Goal: Transaction & Acquisition: Download file/media

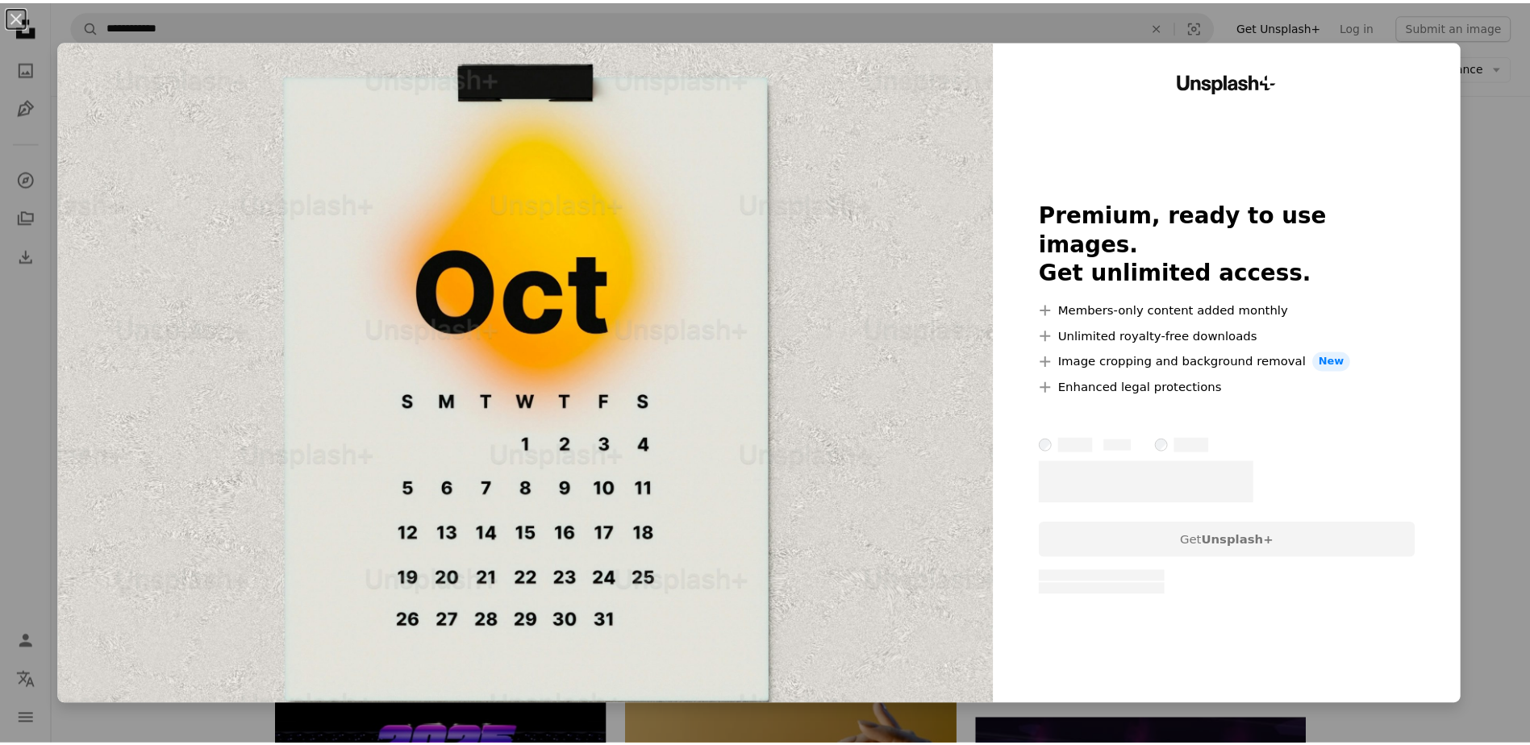
scroll to position [0, 65]
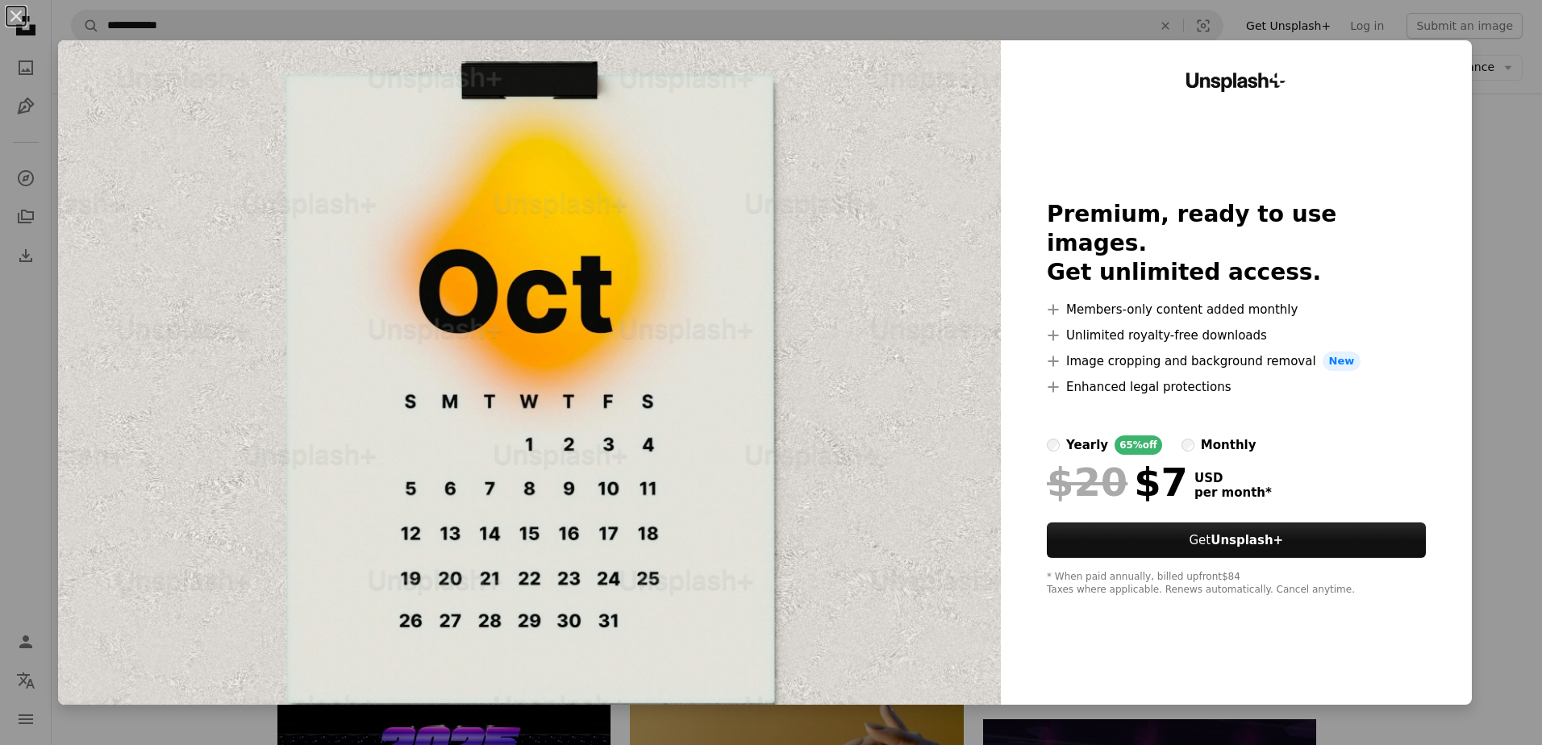
click at [1475, 162] on div "An X shape Unsplash+ Premium, ready to use images. Get unlimited access. A plus…" at bounding box center [771, 372] width 1542 height 745
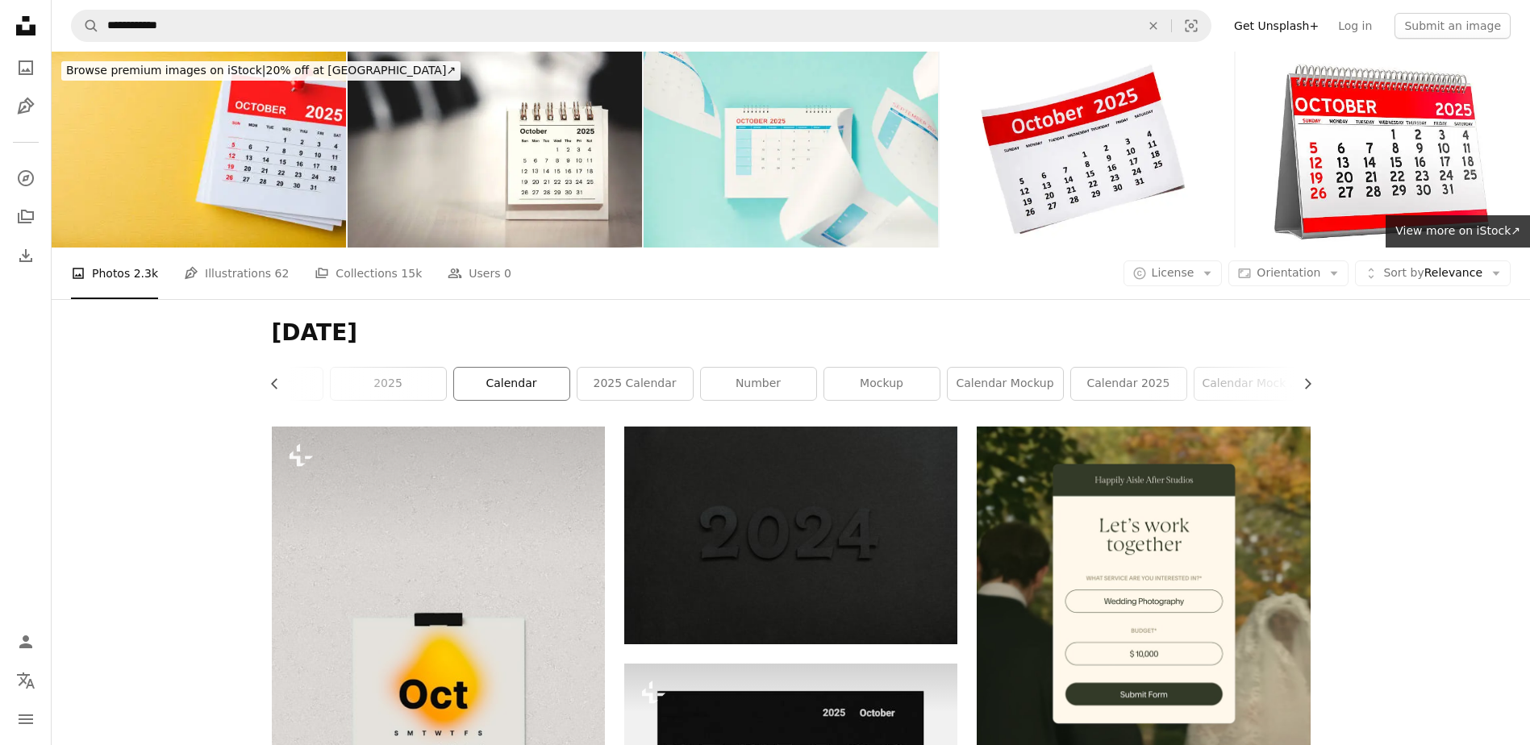
click at [536, 386] on link "calendar" at bounding box center [511, 384] width 115 height 32
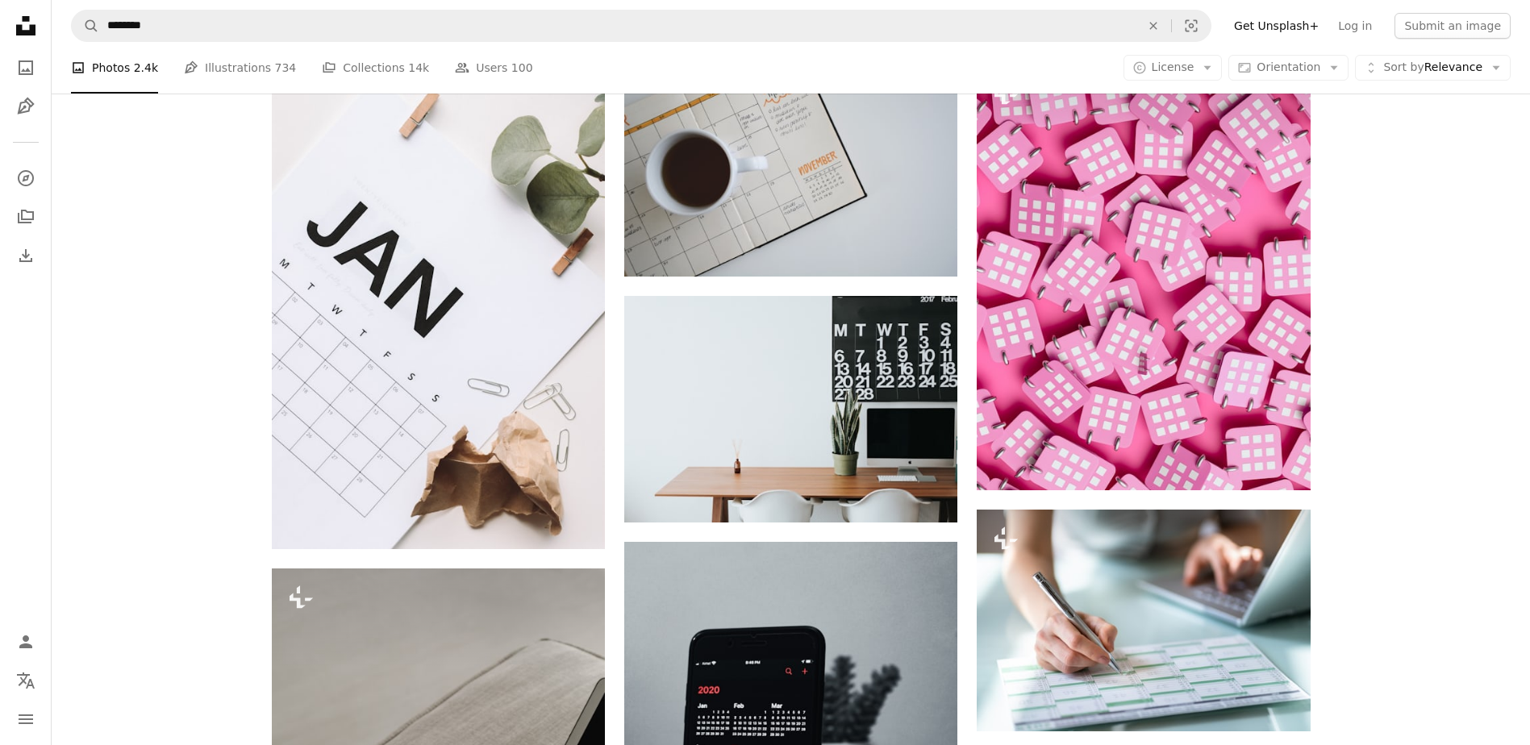
scroll to position [1291, 0]
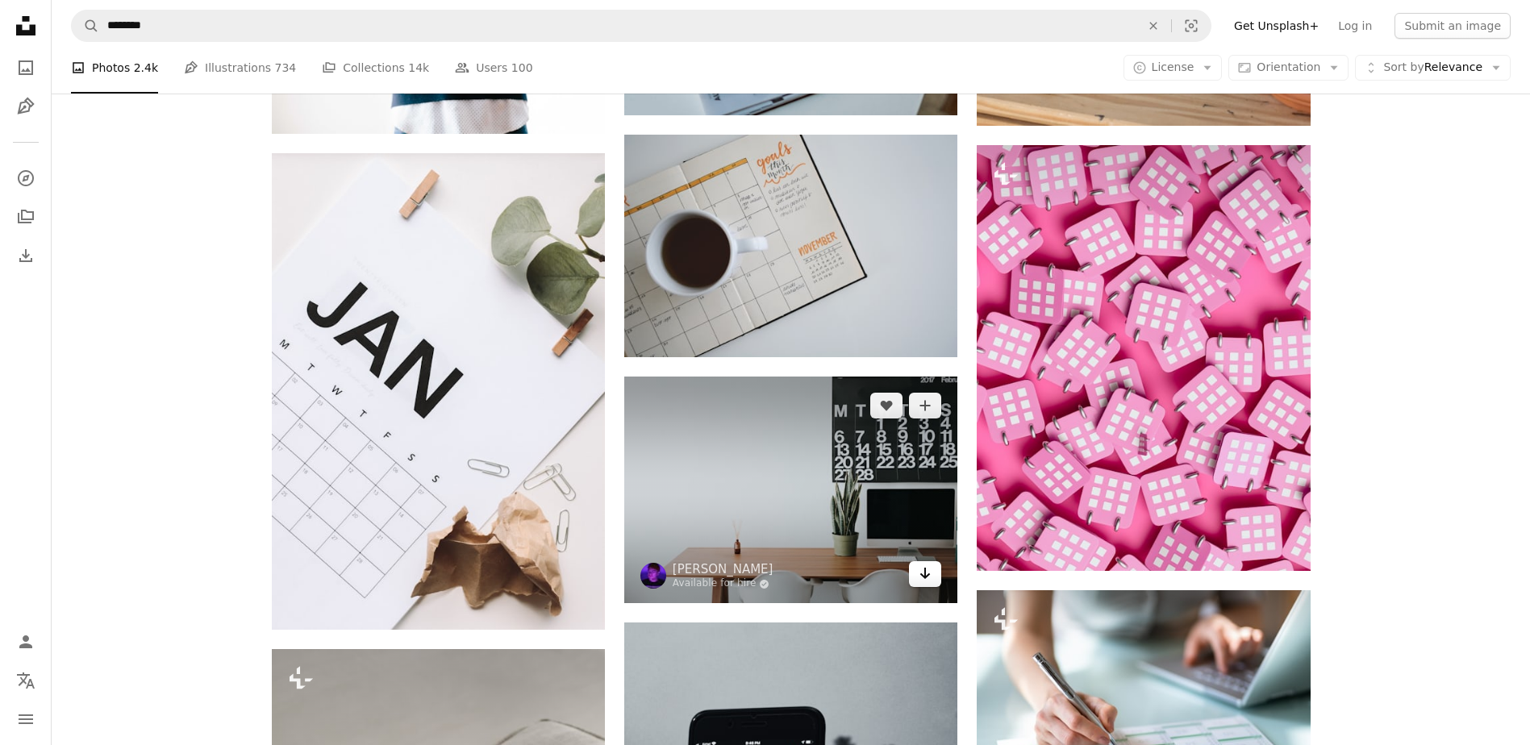
click at [926, 576] on icon "Download" at bounding box center [925, 573] width 10 height 11
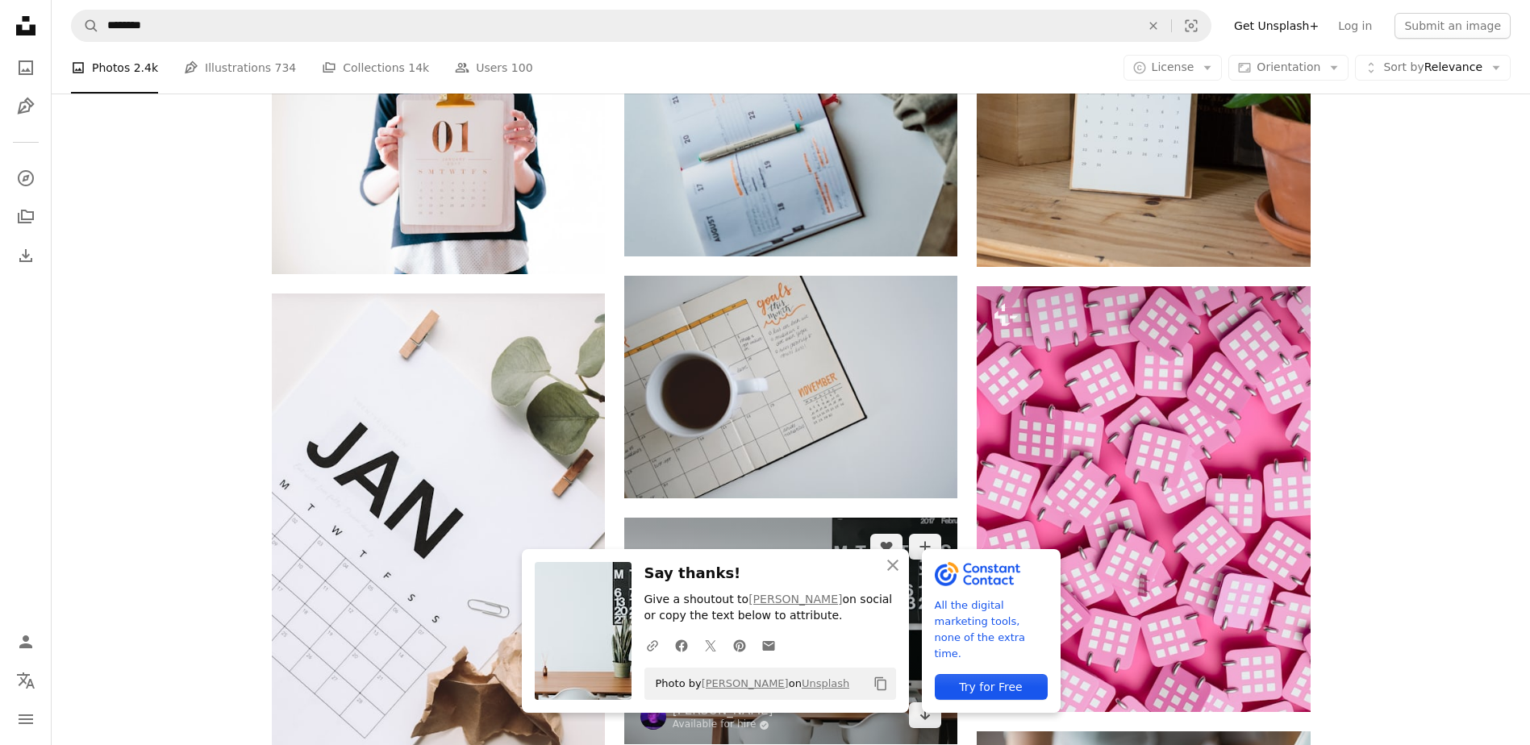
scroll to position [1129, 0]
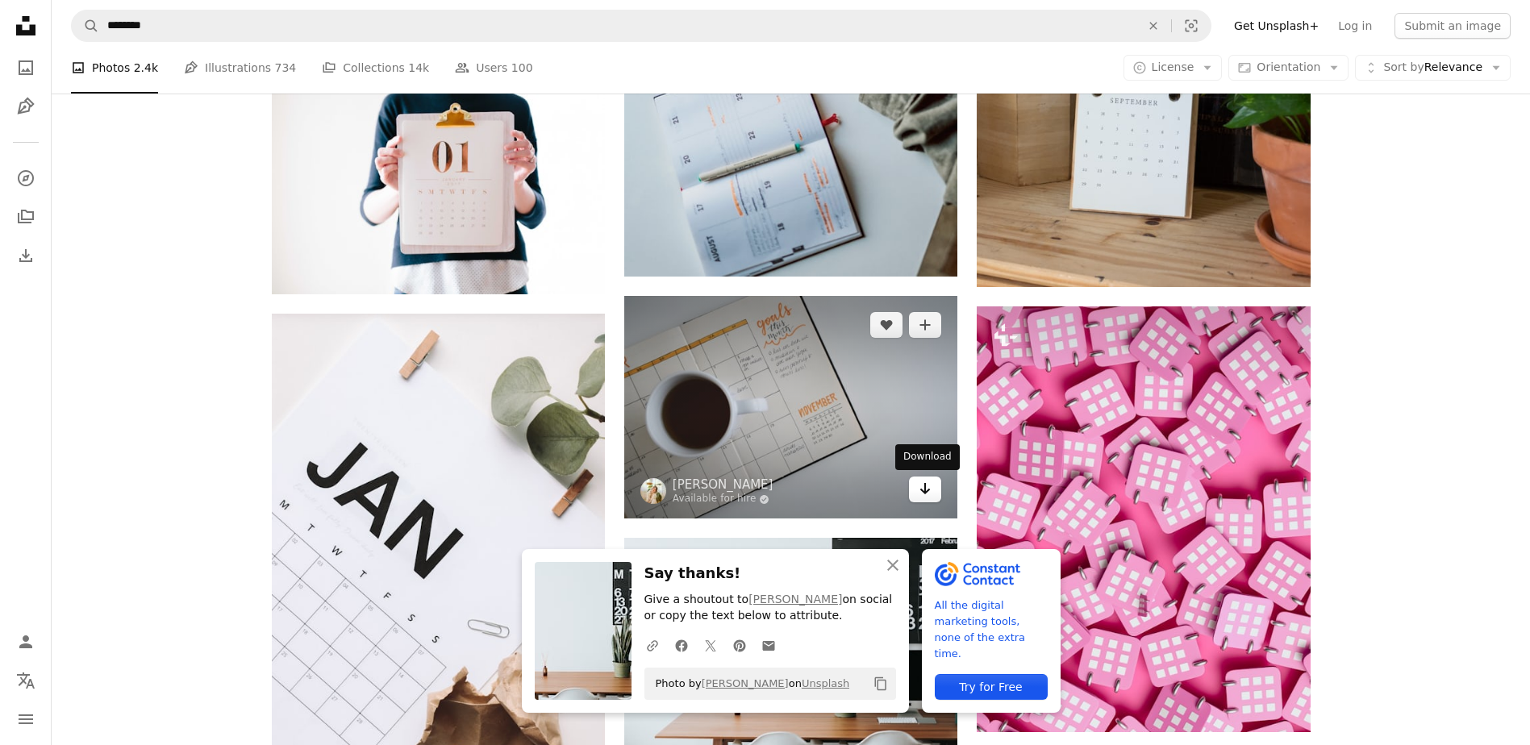
click at [920, 499] on link "Arrow pointing down" at bounding box center [925, 490] width 32 height 26
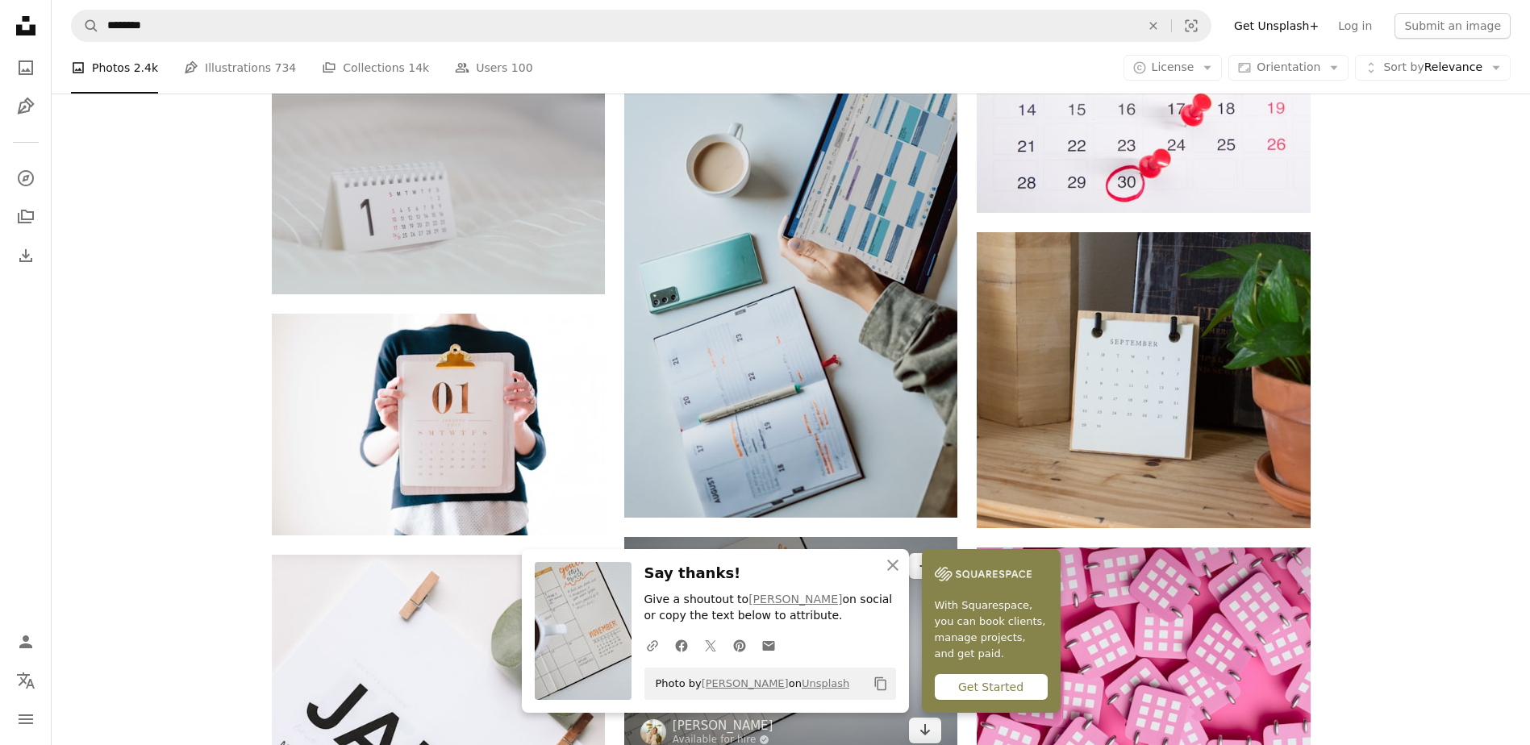
scroll to position [887, 0]
